Goal: Task Accomplishment & Management: Manage account settings

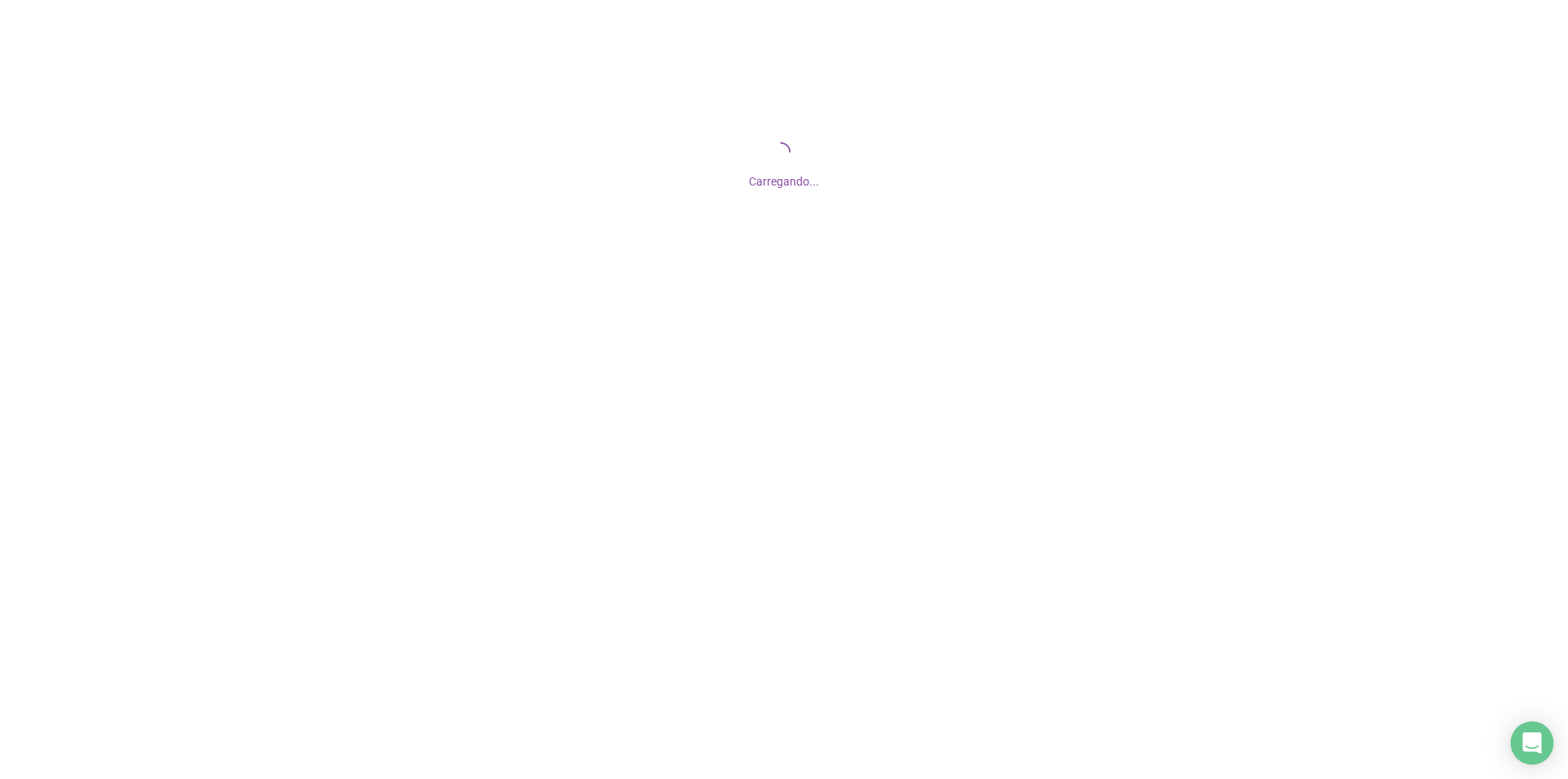
click at [1524, 752] on icon "Open Intercom Messenger" at bounding box center [1533, 743] width 22 height 22
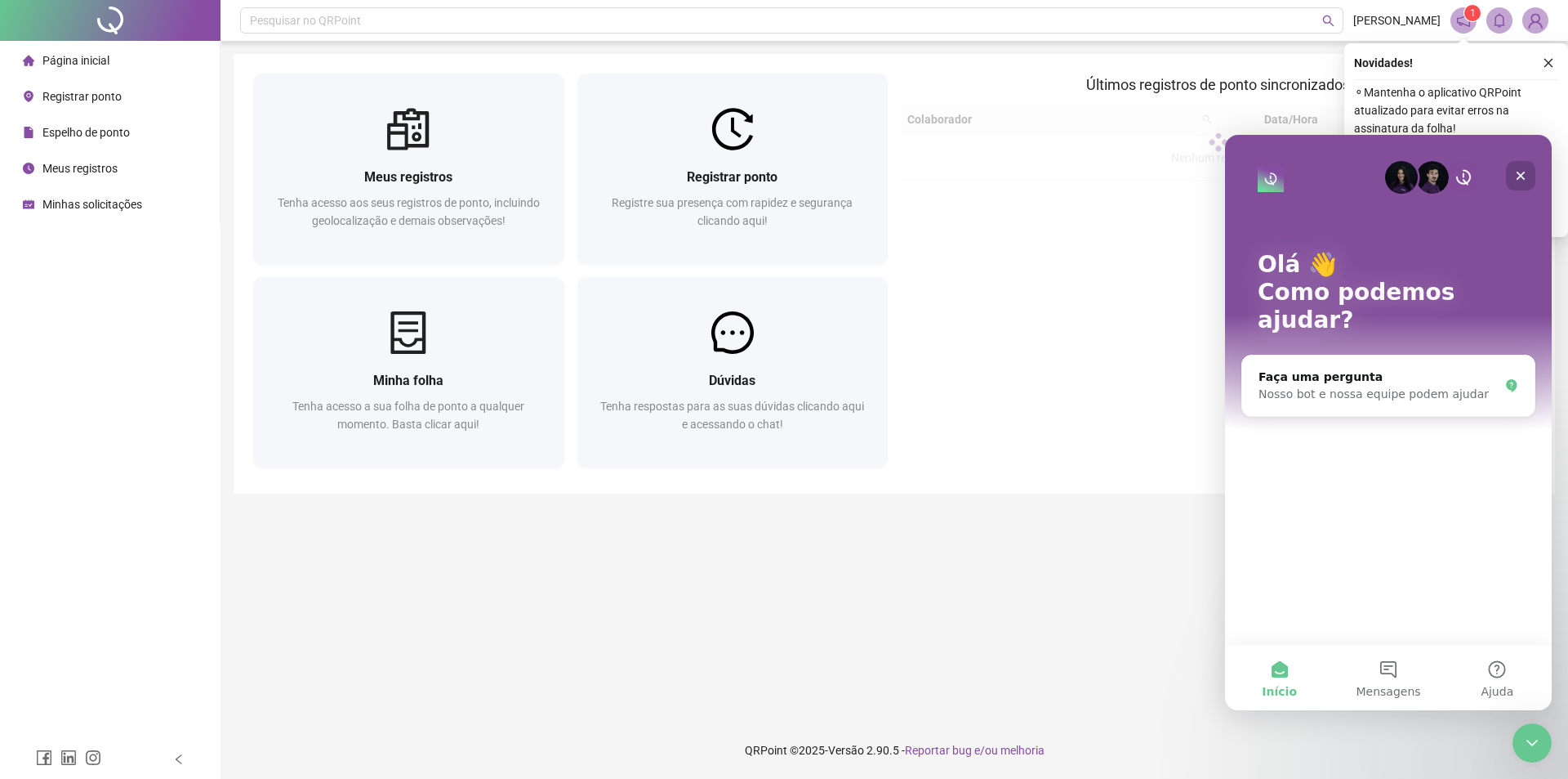
click at [1520, 163] on div "Fechar" at bounding box center [1521, 175] width 29 height 29
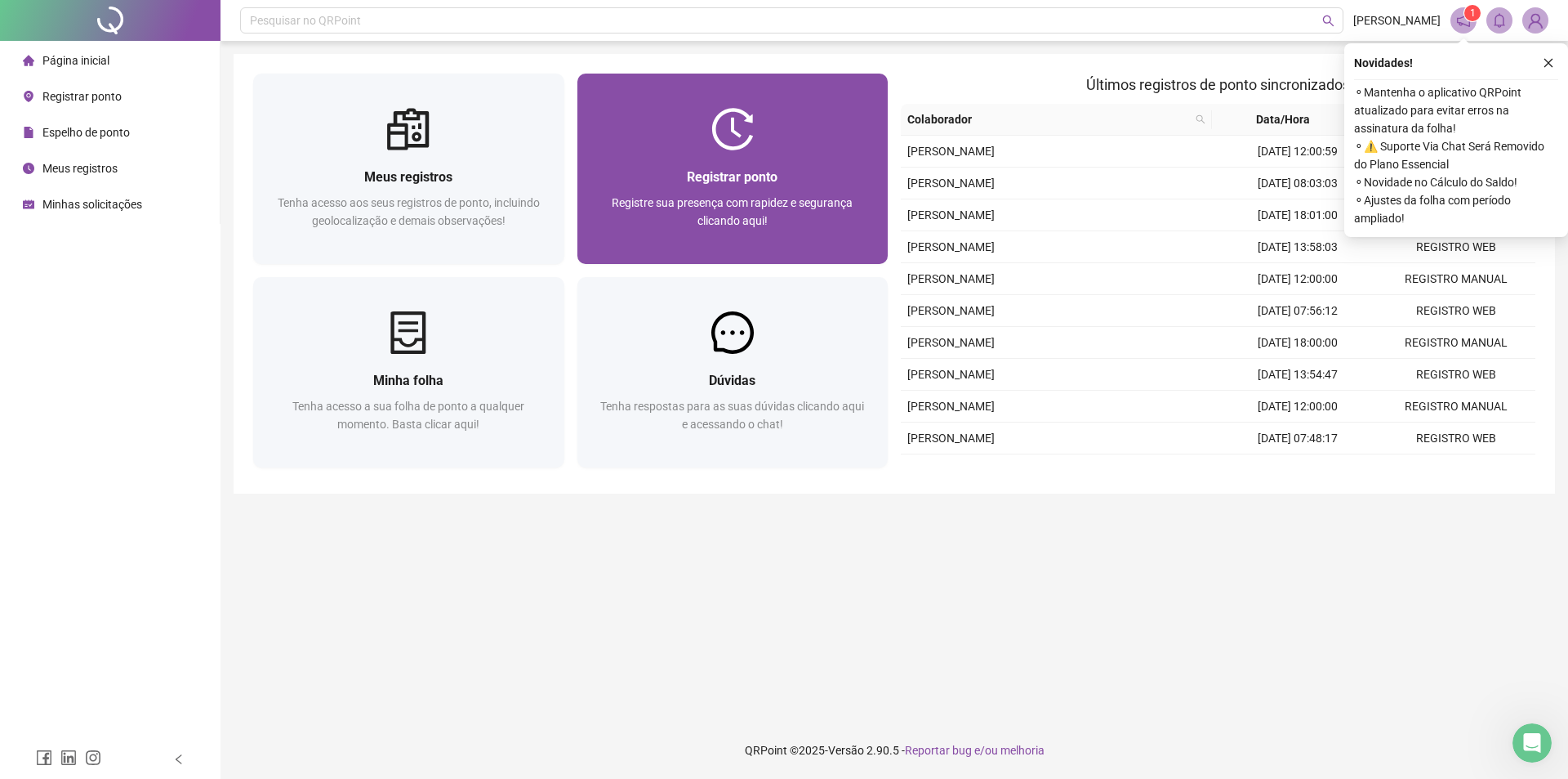
click at [804, 121] on div at bounding box center [734, 128] width 311 height 42
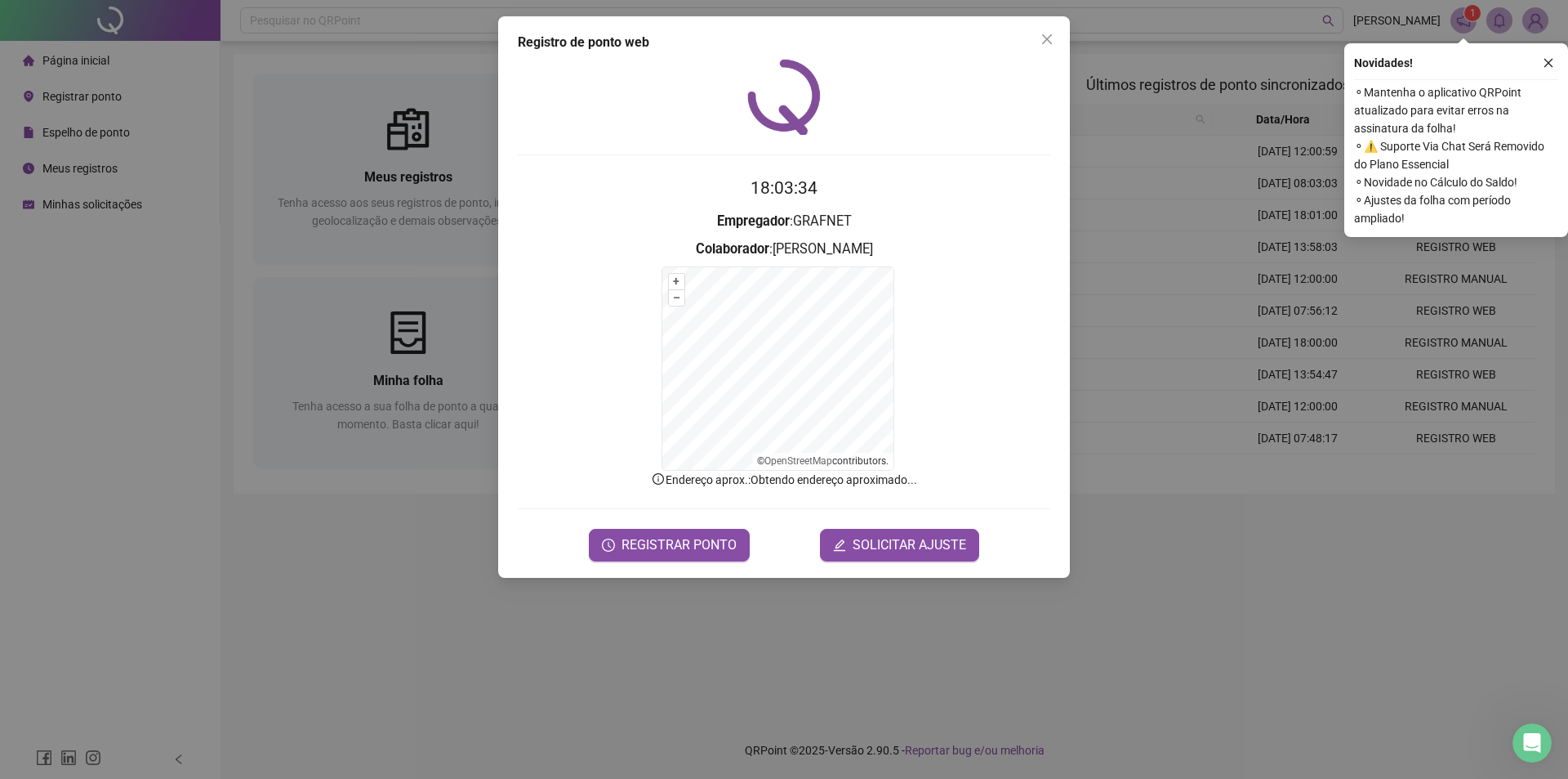
click at [682, 646] on div "Registro de ponto web 18:03:34 Empregador : GRAFNET Colaborador : [PERSON_NAME]…" at bounding box center [784, 389] width 1568 height 779
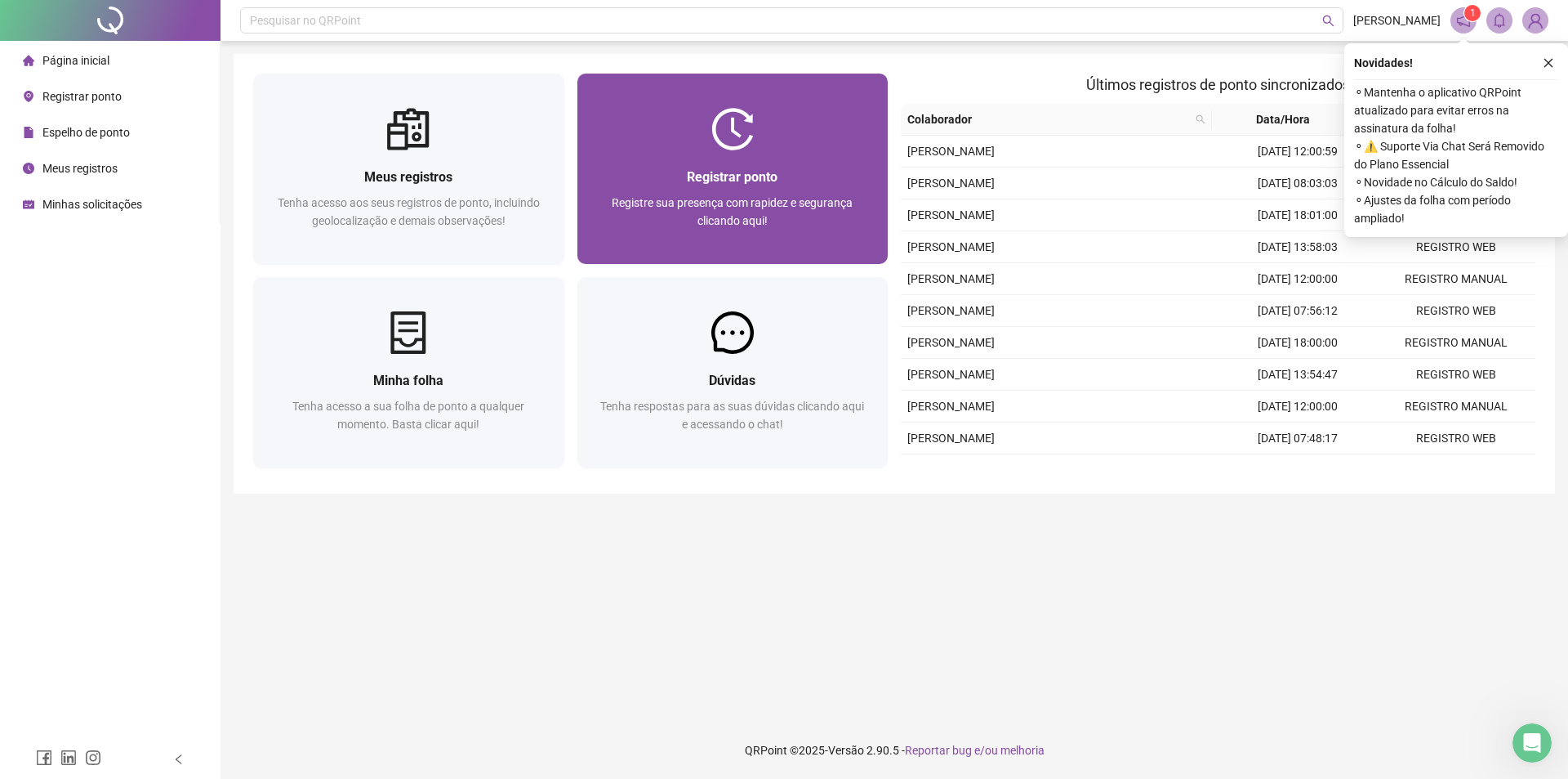
click at [708, 173] on span "Registrar ponto" at bounding box center [732, 177] width 91 height 16
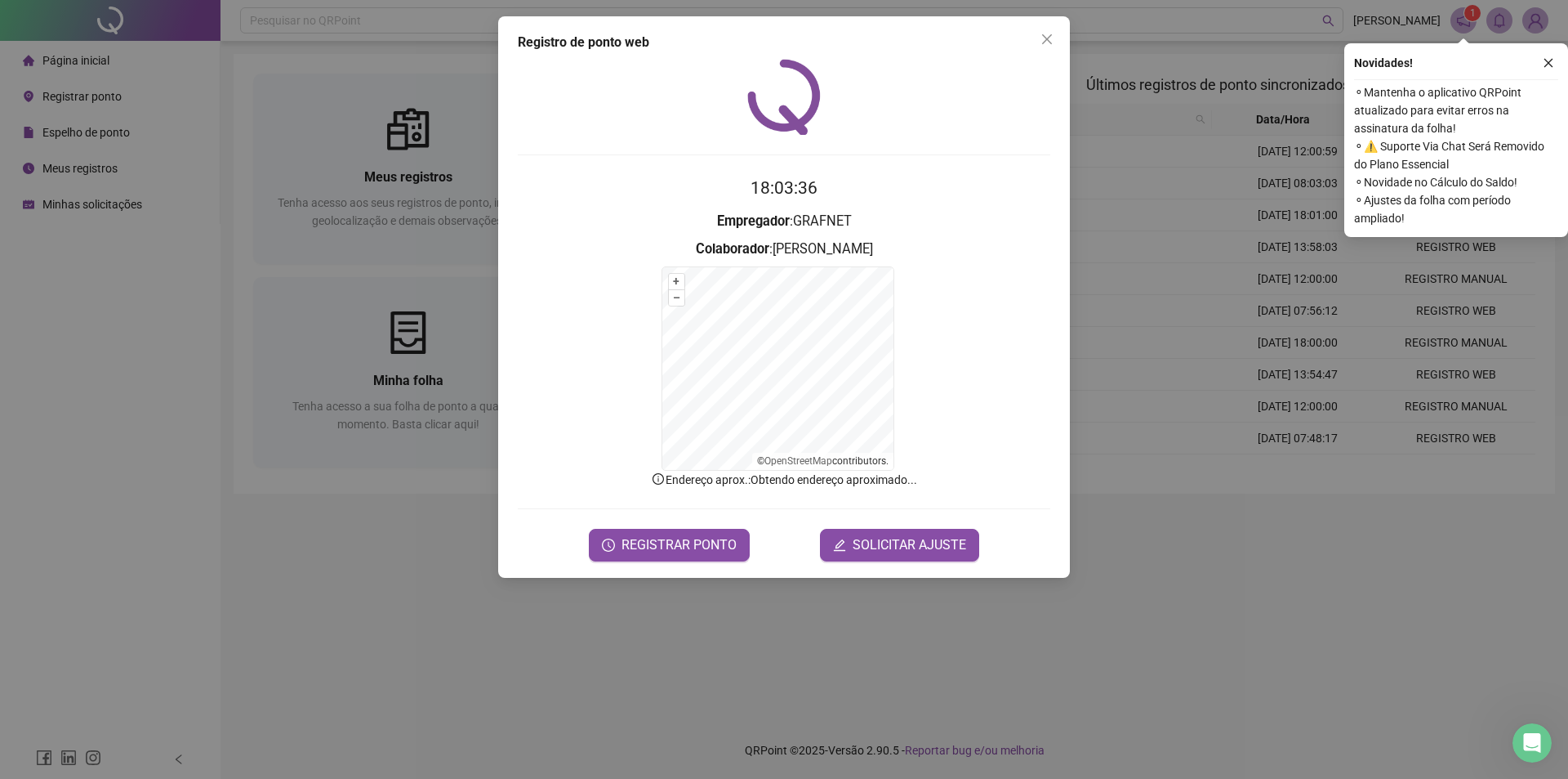
click at [674, 539] on span "REGISTRAR PONTO" at bounding box center [680, 545] width 116 height 20
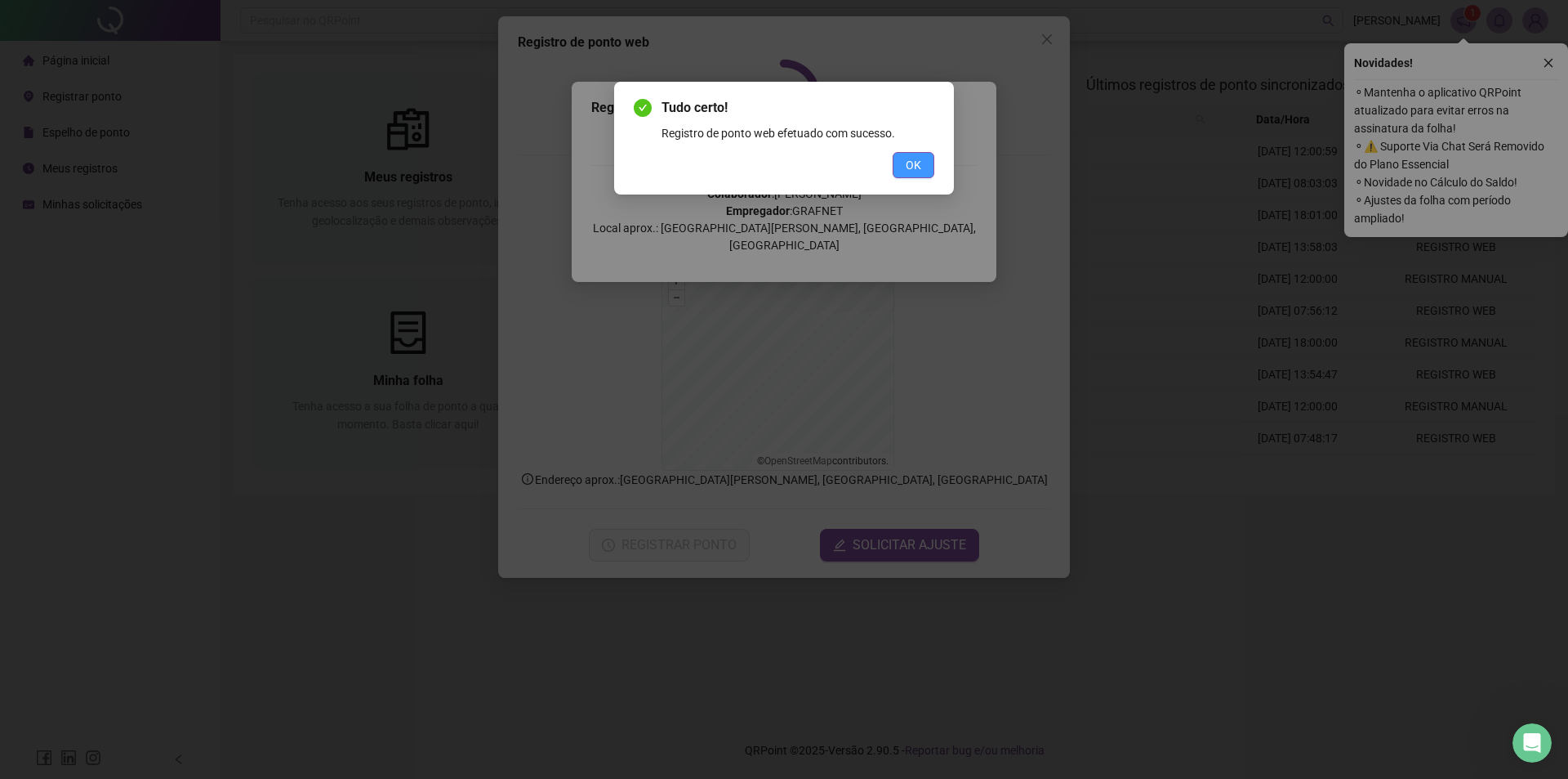
click at [914, 156] on span "OK" at bounding box center [914, 165] width 16 height 18
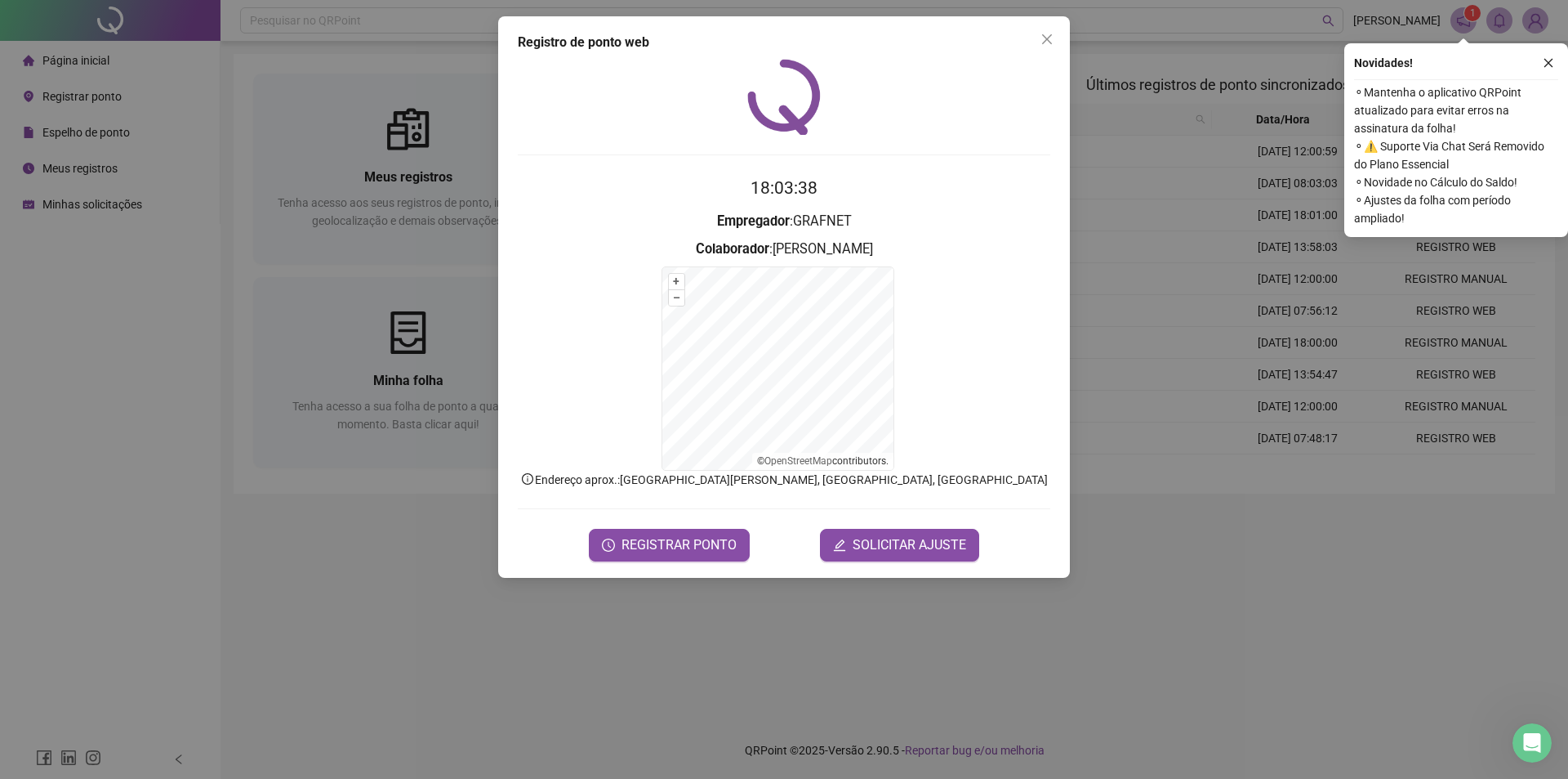
click at [434, 163] on div "Registro de ponto web 18:03:38 Empregador : GRAFNET Colaborador : [PERSON_NAME]…" at bounding box center [784, 389] width 1568 height 779
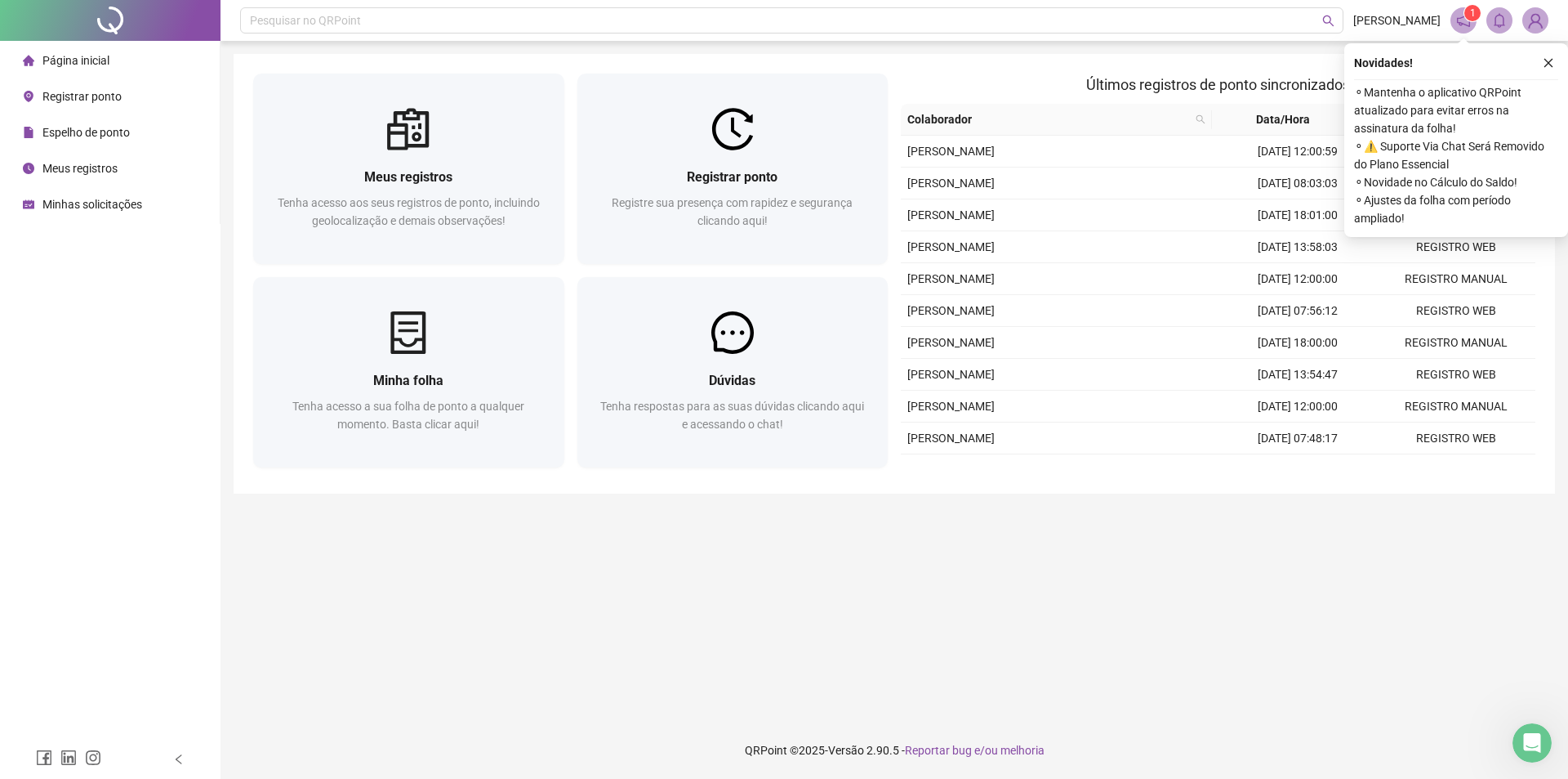
click at [434, 163] on div "Meus registros Tenha acesso aos seus registros de ponto, incluindo geolocalizaç…" at bounding box center [409, 207] width 311 height 114
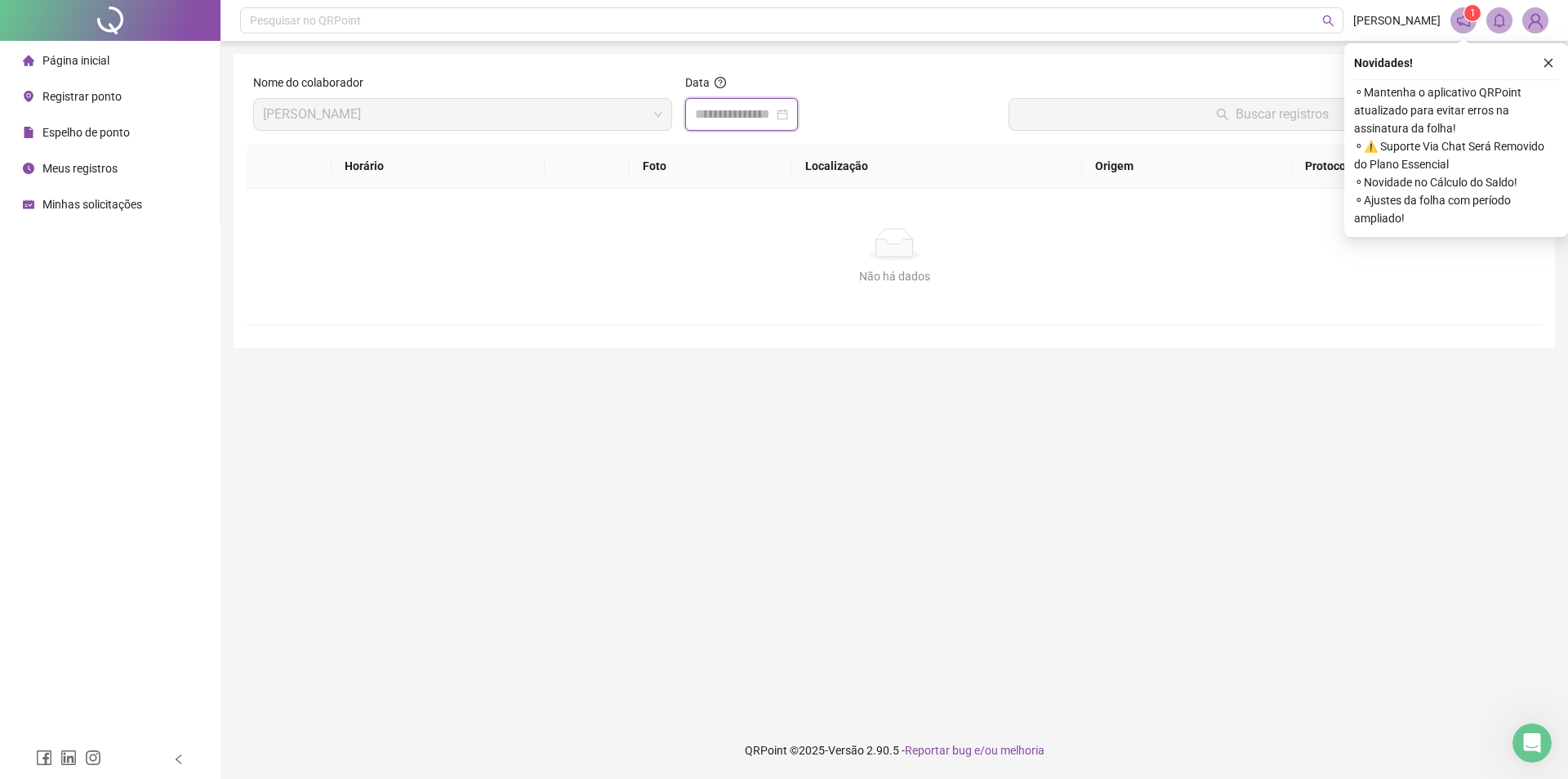
click at [716, 121] on input at bounding box center [735, 115] width 78 height 20
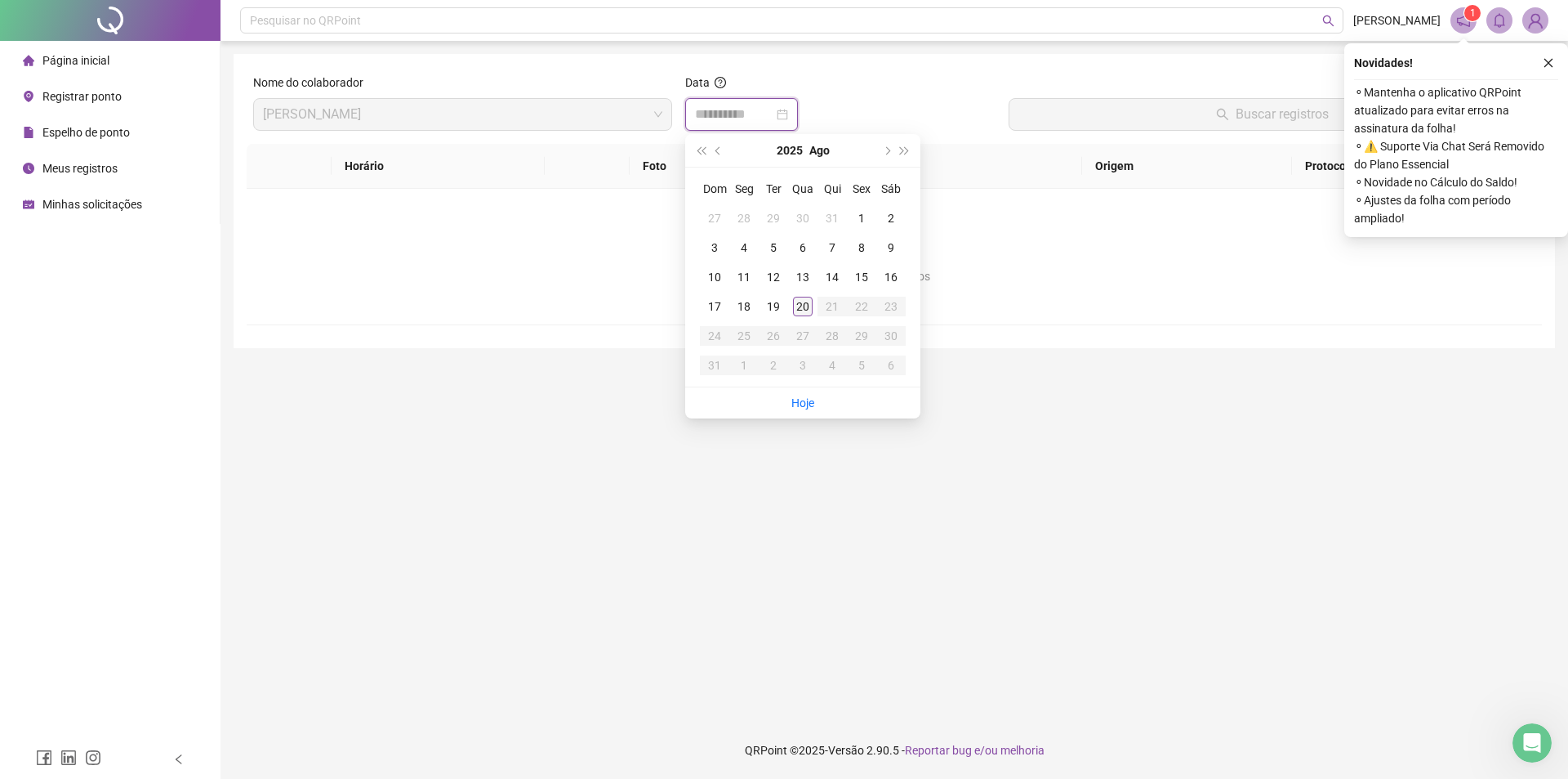
type input "**********"
click at [802, 302] on div "20" at bounding box center [803, 307] width 20 height 20
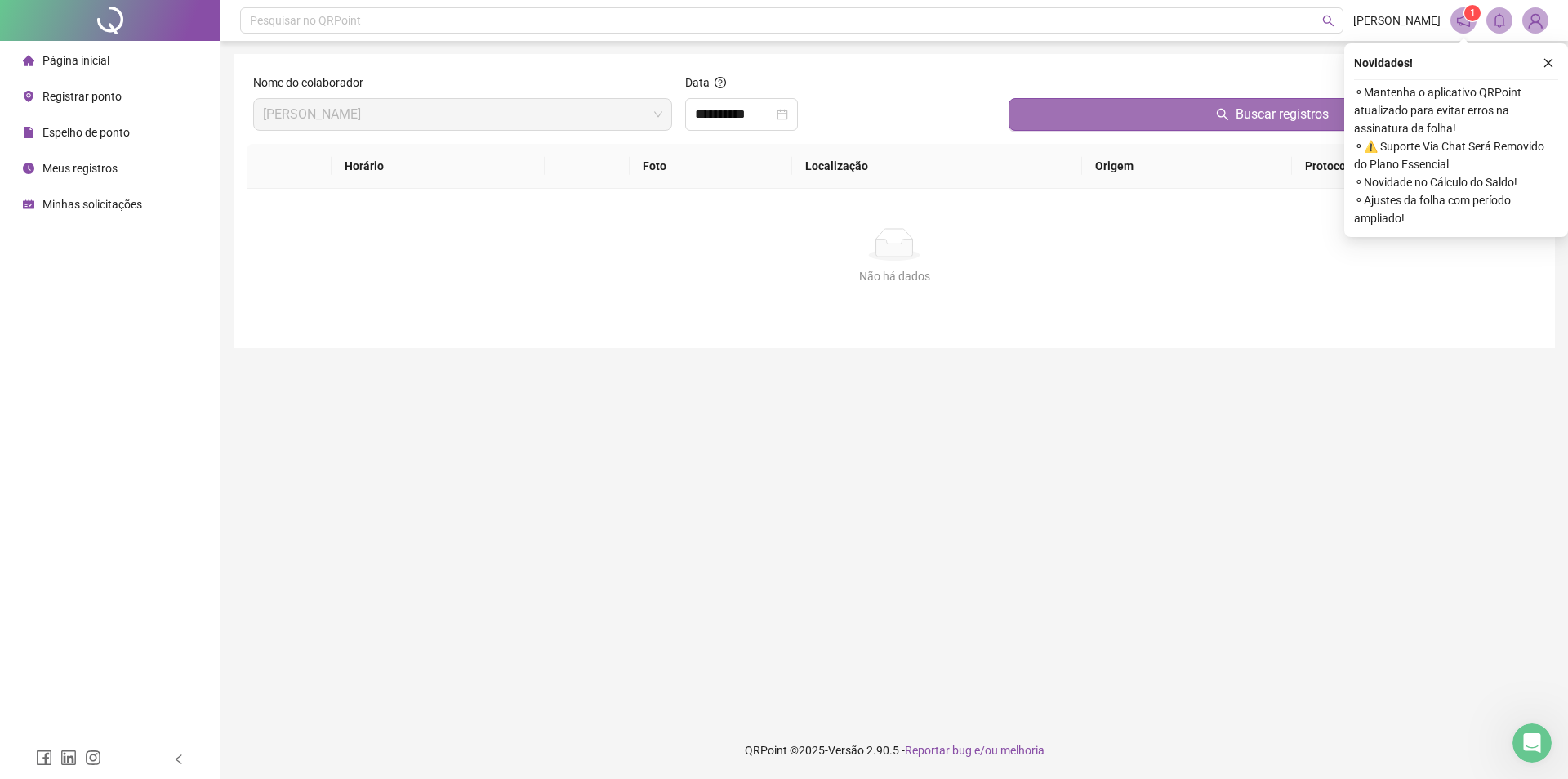
click at [1120, 110] on button "Buscar registros" at bounding box center [1272, 114] width 527 height 32
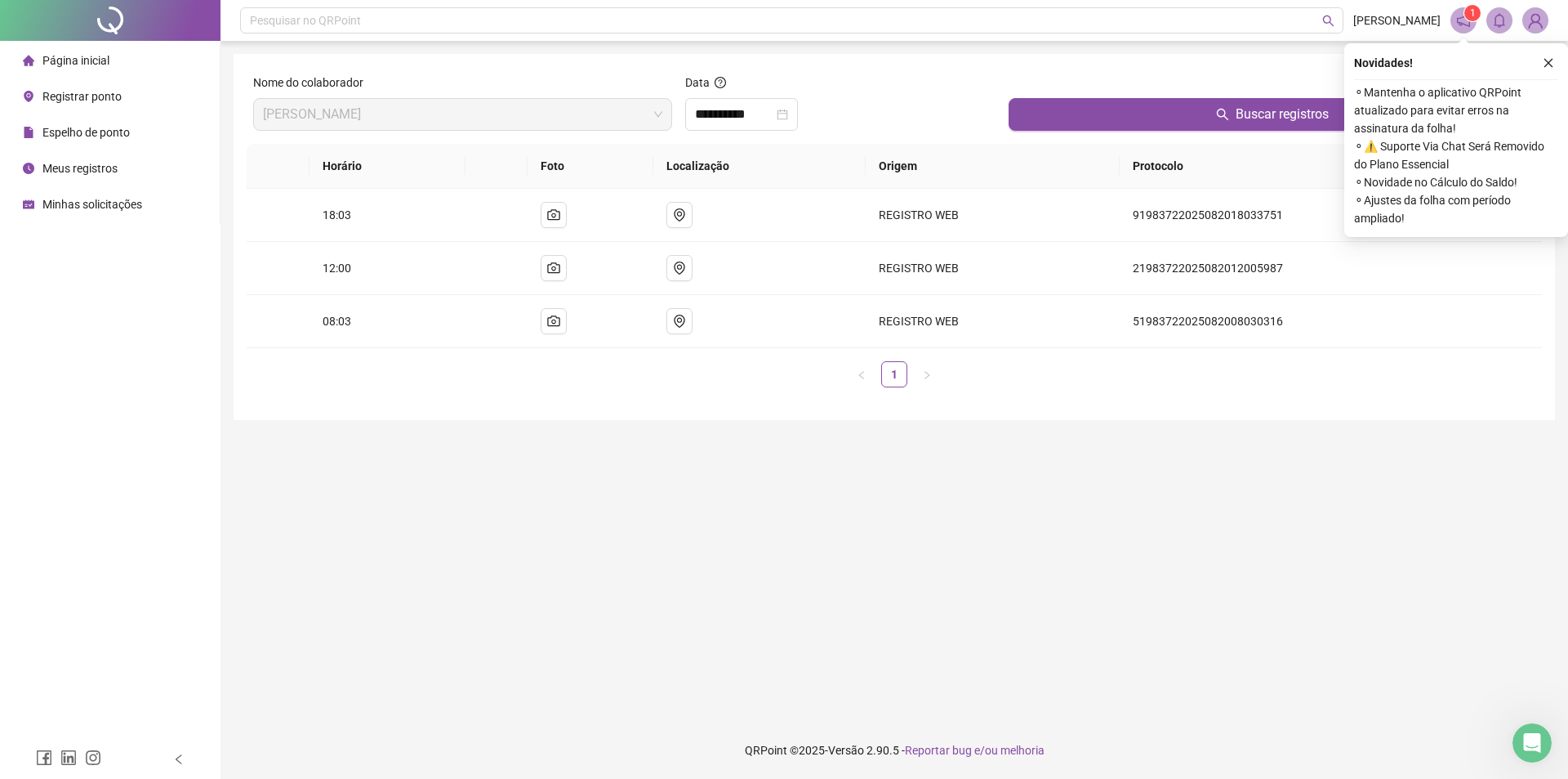
click at [59, 98] on span "Registrar ponto" at bounding box center [81, 96] width 79 height 13
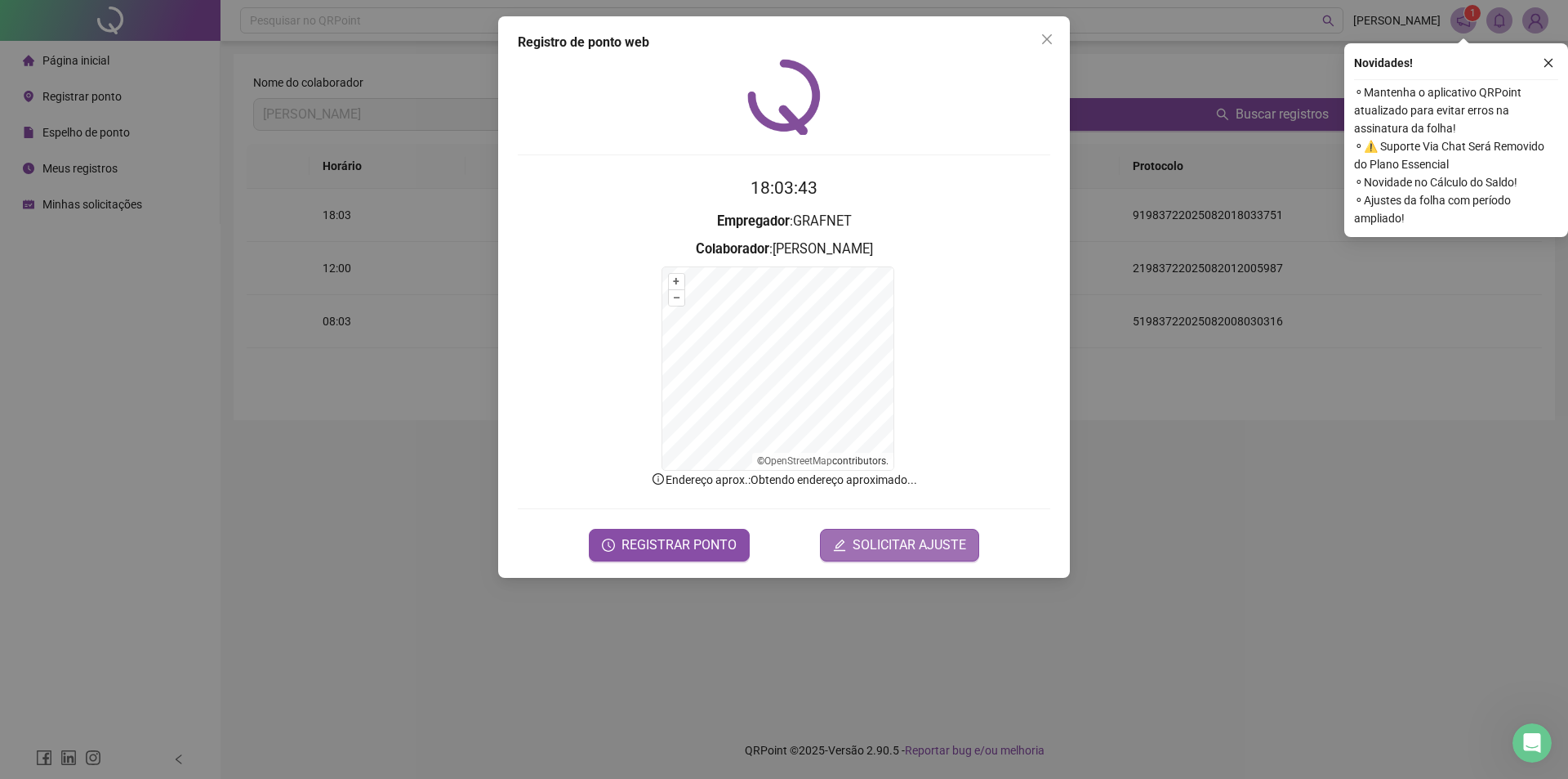
click at [905, 539] on span "SOLICITAR AJUSTE" at bounding box center [910, 545] width 114 height 20
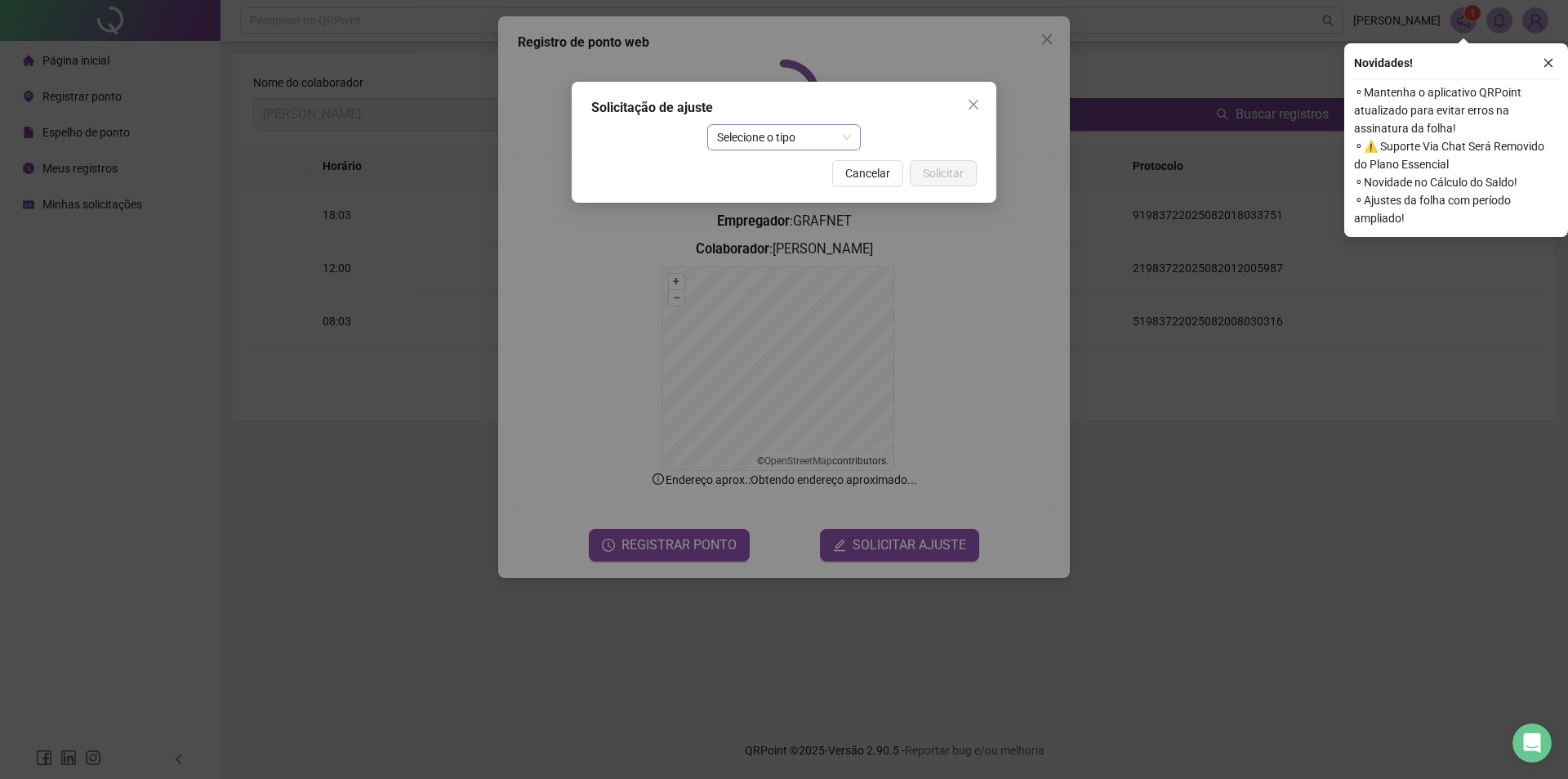
click at [824, 140] on span "Selecione o tipo" at bounding box center [784, 137] width 135 height 24
click at [770, 179] on div "Ajuste manual" at bounding box center [784, 170] width 148 height 26
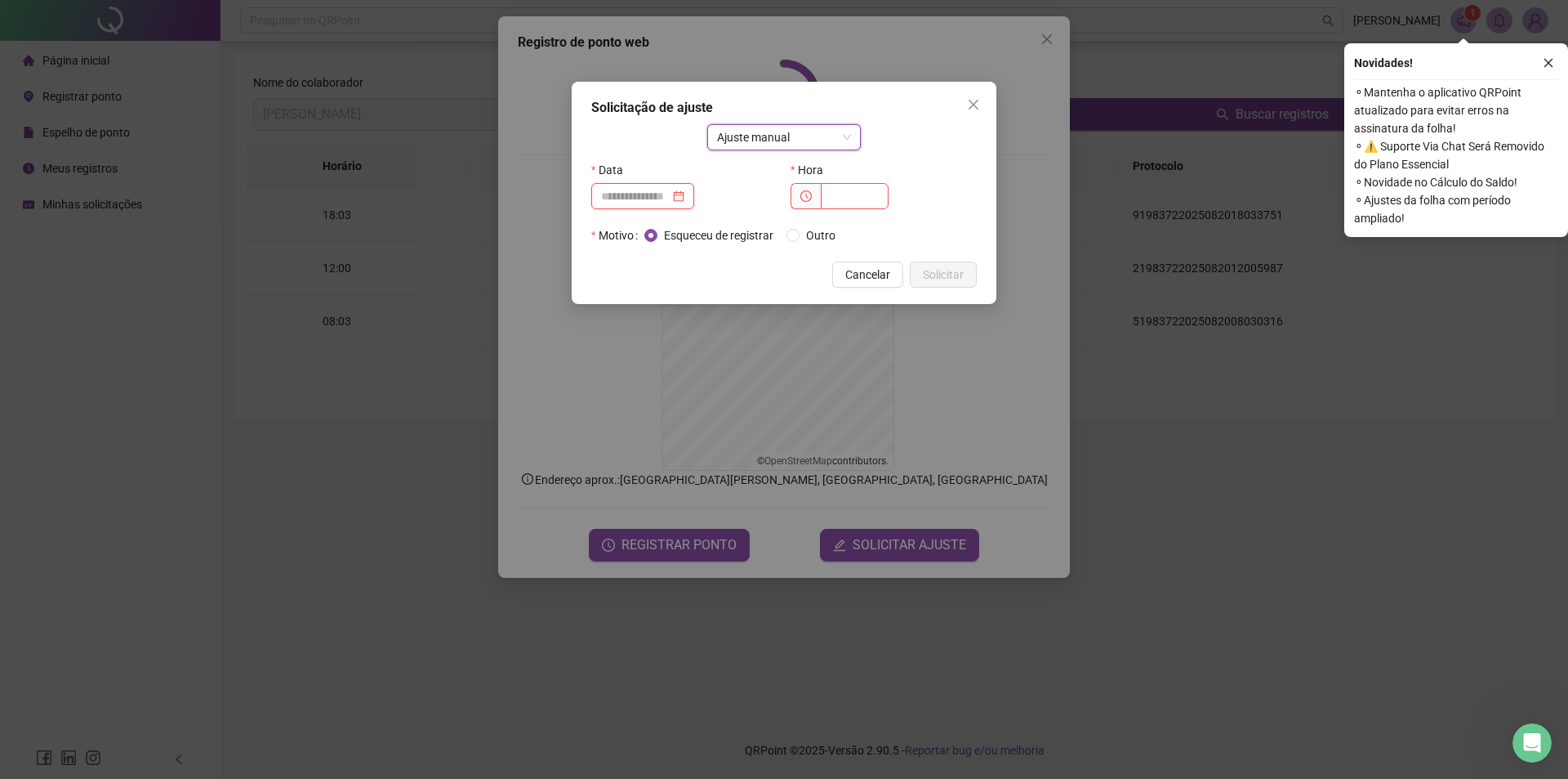
click at [647, 194] on input at bounding box center [636, 196] width 69 height 18
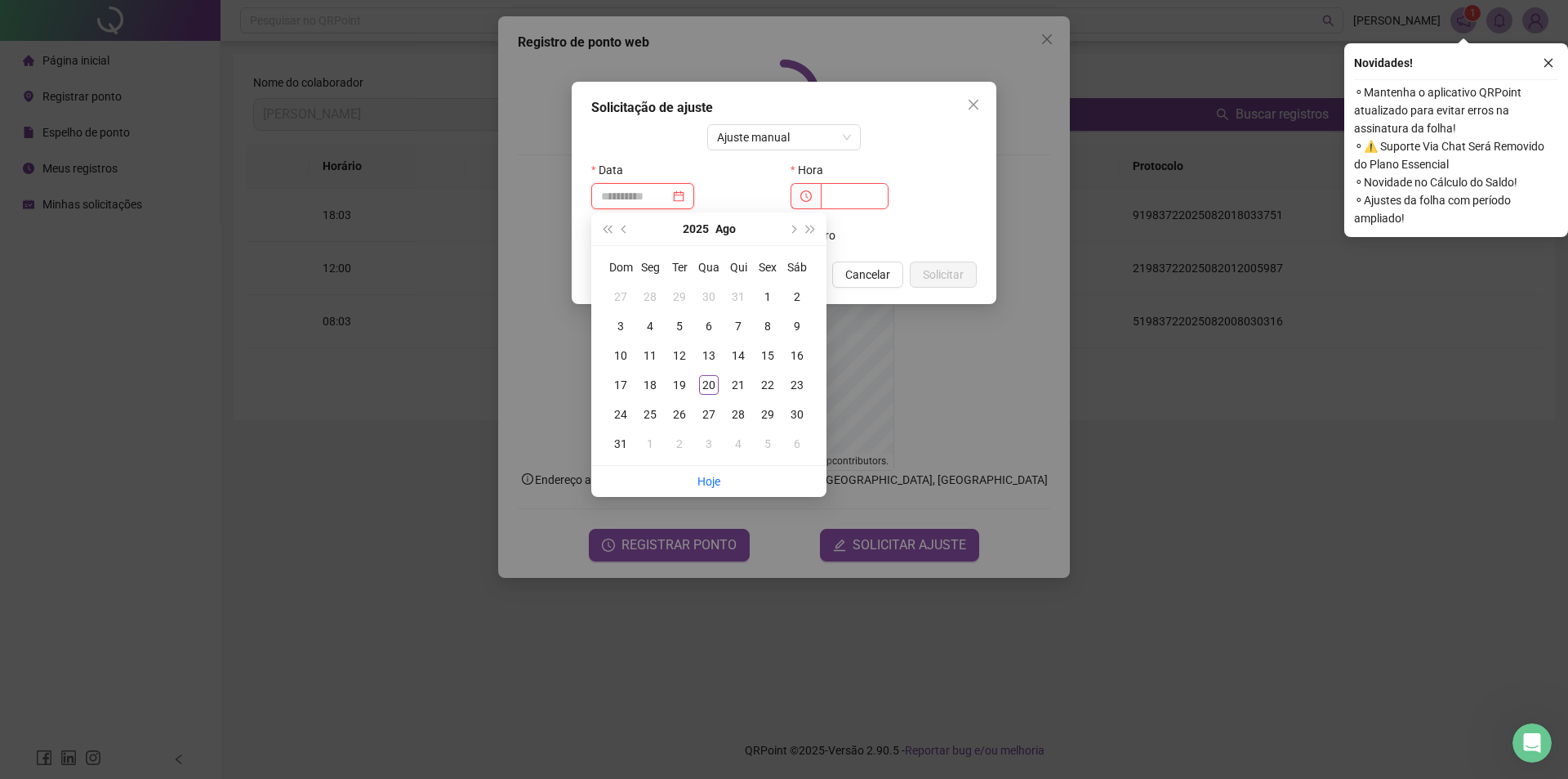
type input "**********"
click at [711, 388] on div "20" at bounding box center [709, 385] width 20 height 20
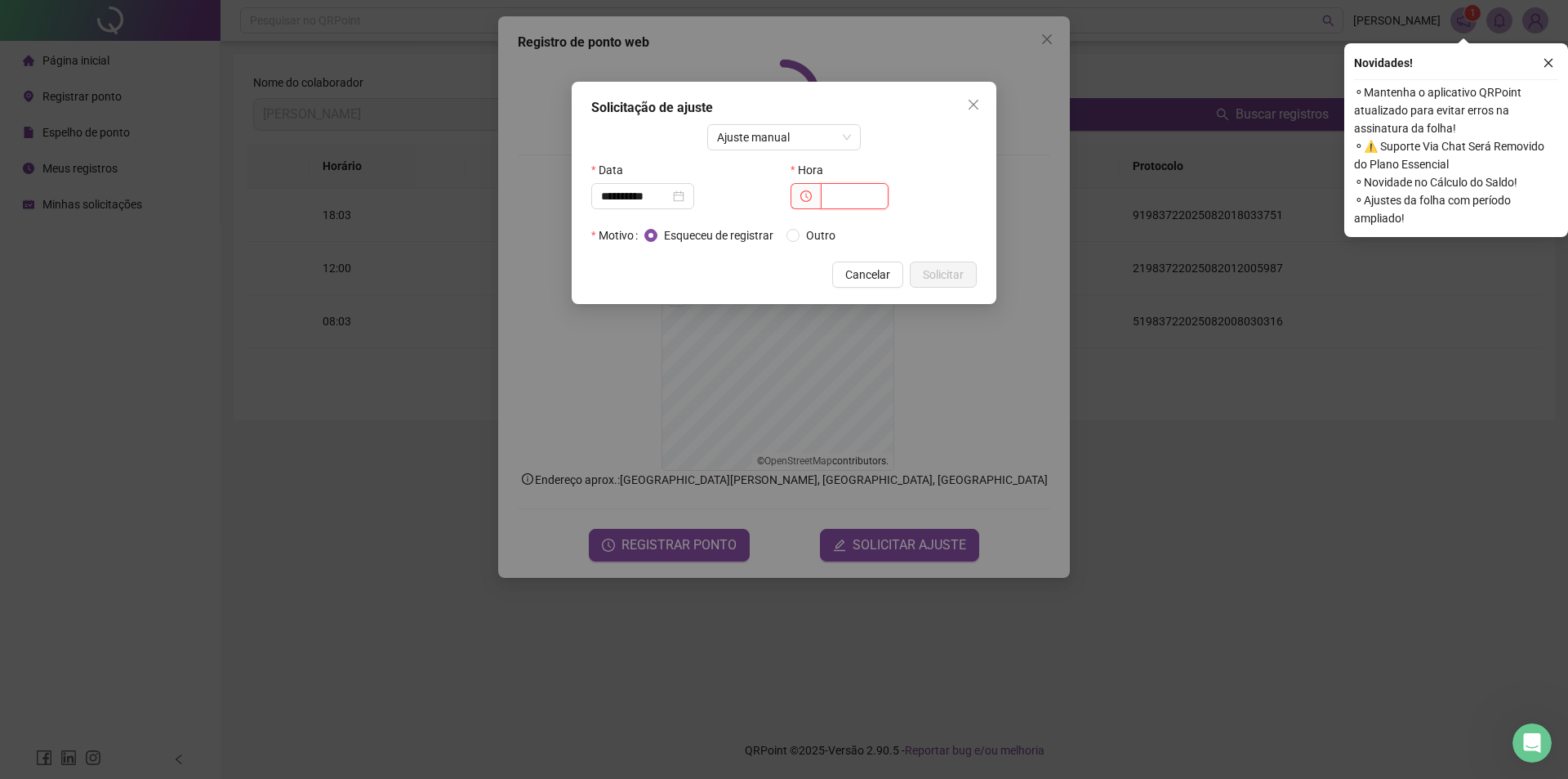
click at [840, 195] on input "text" at bounding box center [854, 196] width 68 height 26
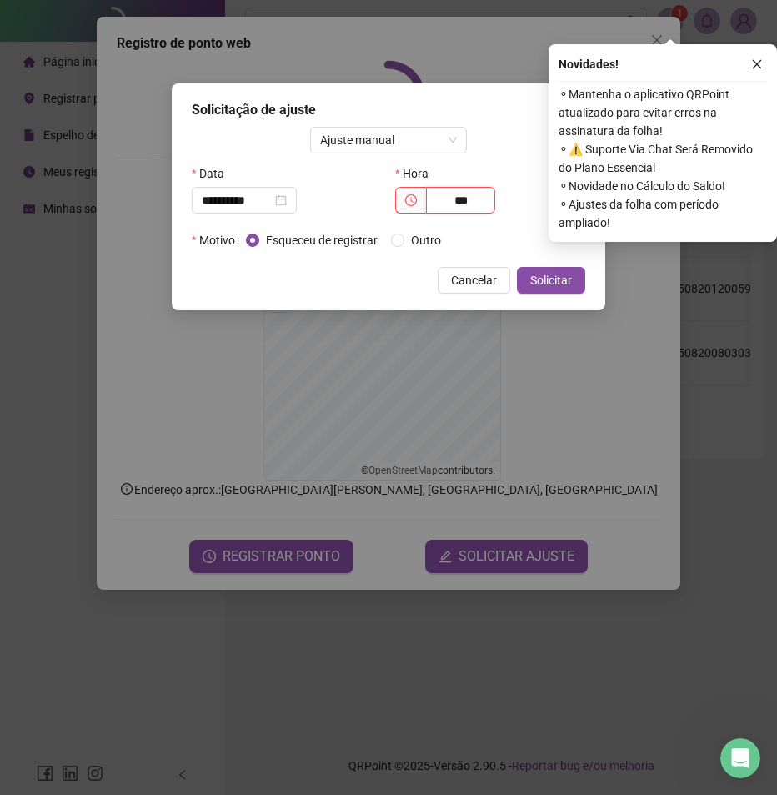
click at [474, 209] on input "***" at bounding box center [460, 200] width 69 height 27
type input "*****"
click at [572, 283] on button "Solicitar" at bounding box center [551, 280] width 68 height 27
